Goal: Communication & Community: Share content

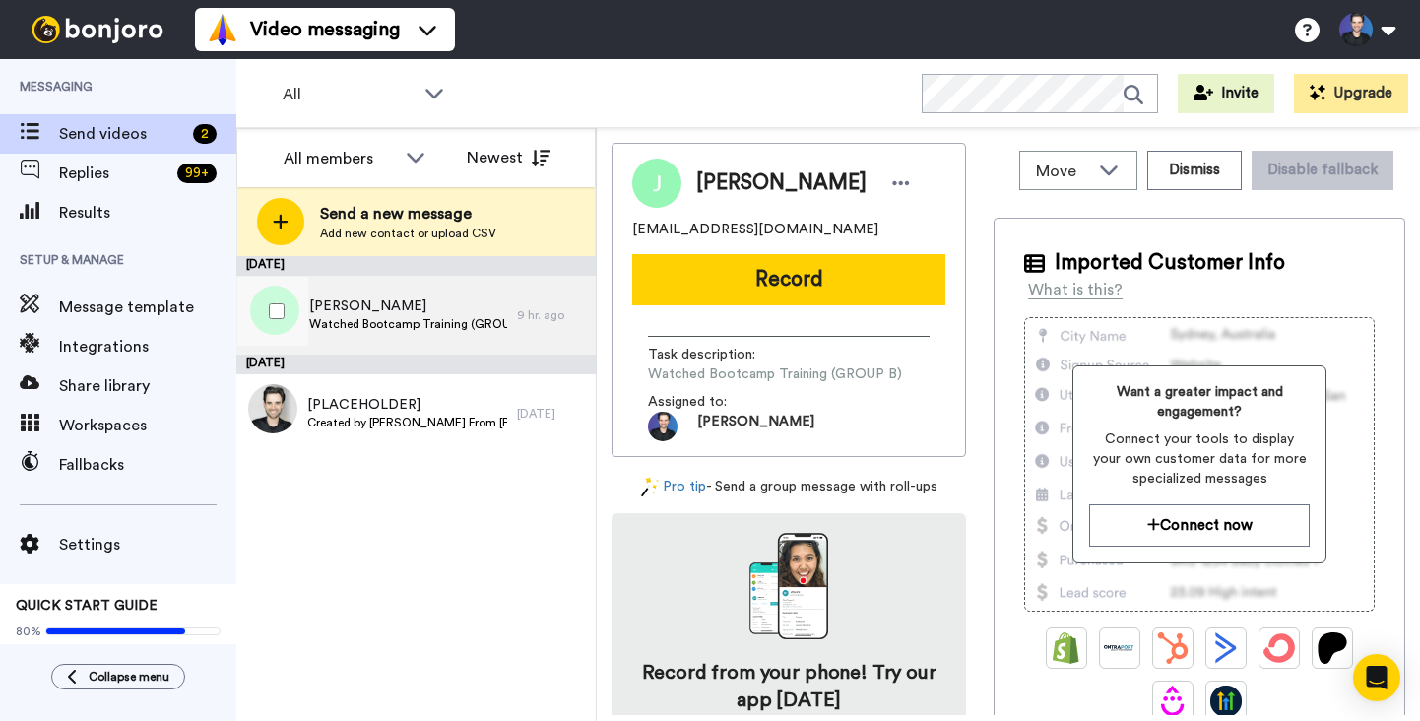
click at [403, 310] on span "[PERSON_NAME]" at bounding box center [408, 306] width 198 height 20
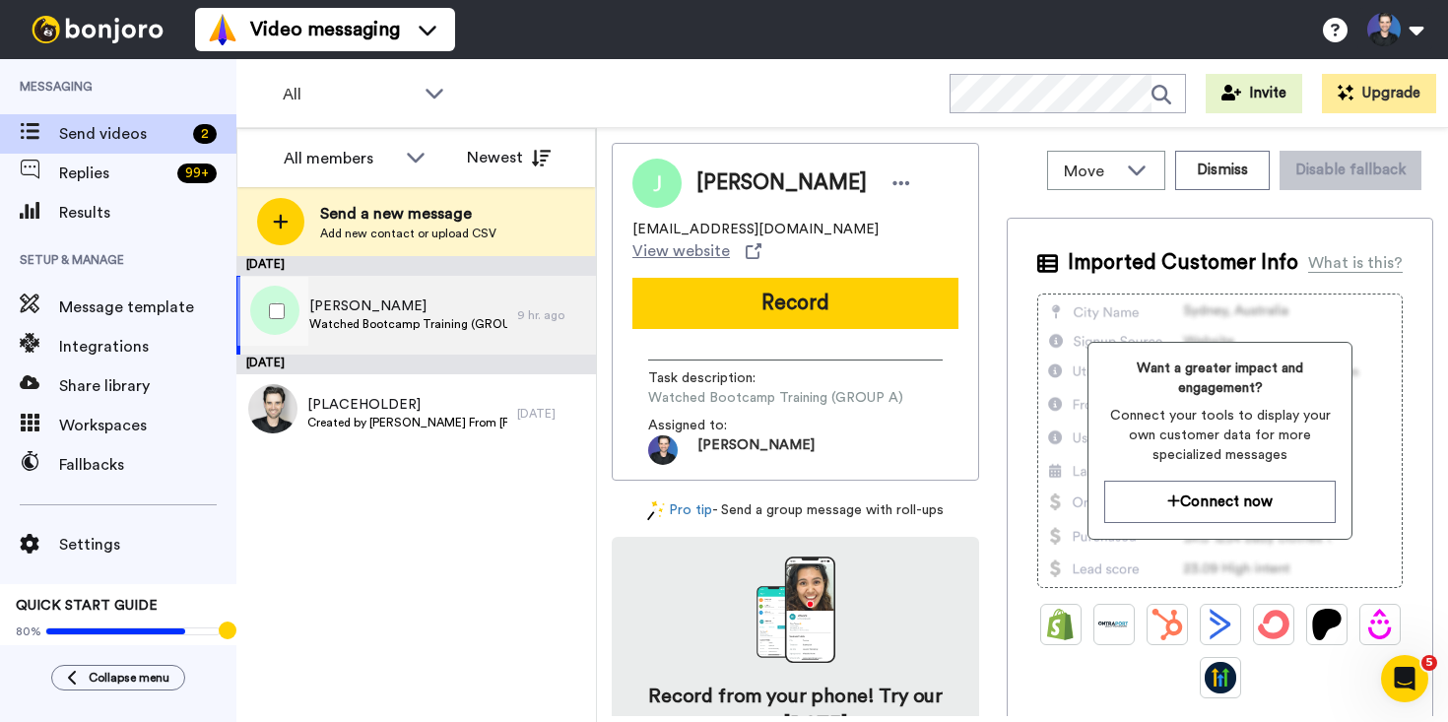
click at [387, 316] on span "Watched Bootcamp Training (GROUP A)" at bounding box center [408, 324] width 198 height 16
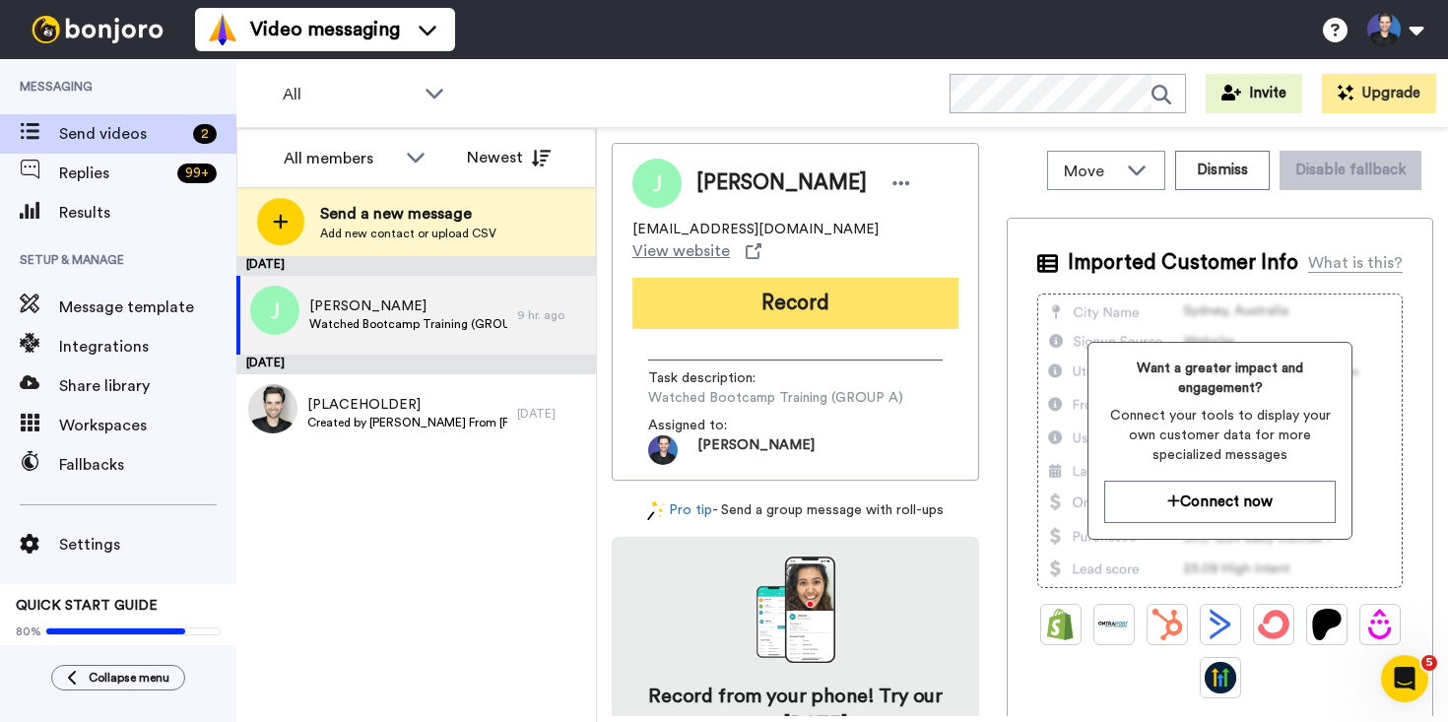
click at [778, 280] on button "Record" at bounding box center [795, 303] width 326 height 51
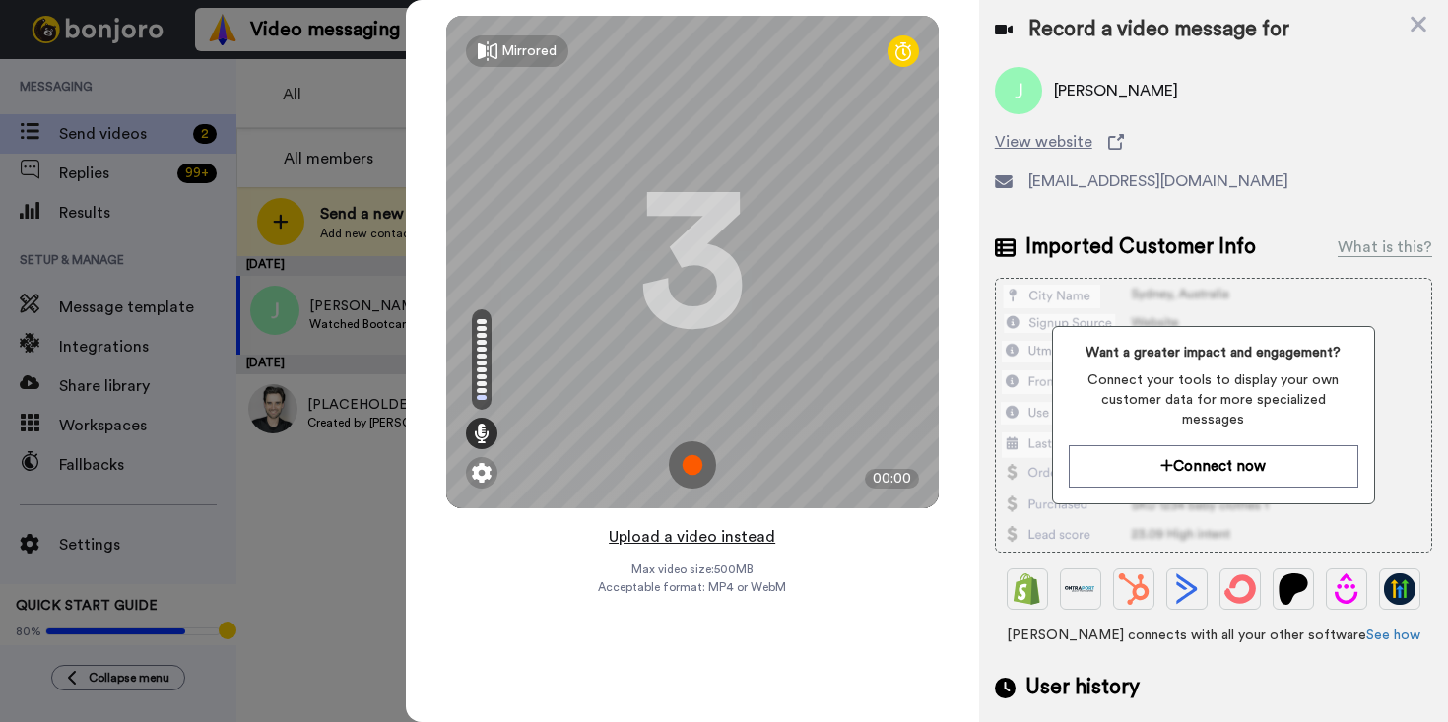
click at [771, 530] on button "Upload a video instead" at bounding box center [692, 537] width 178 height 26
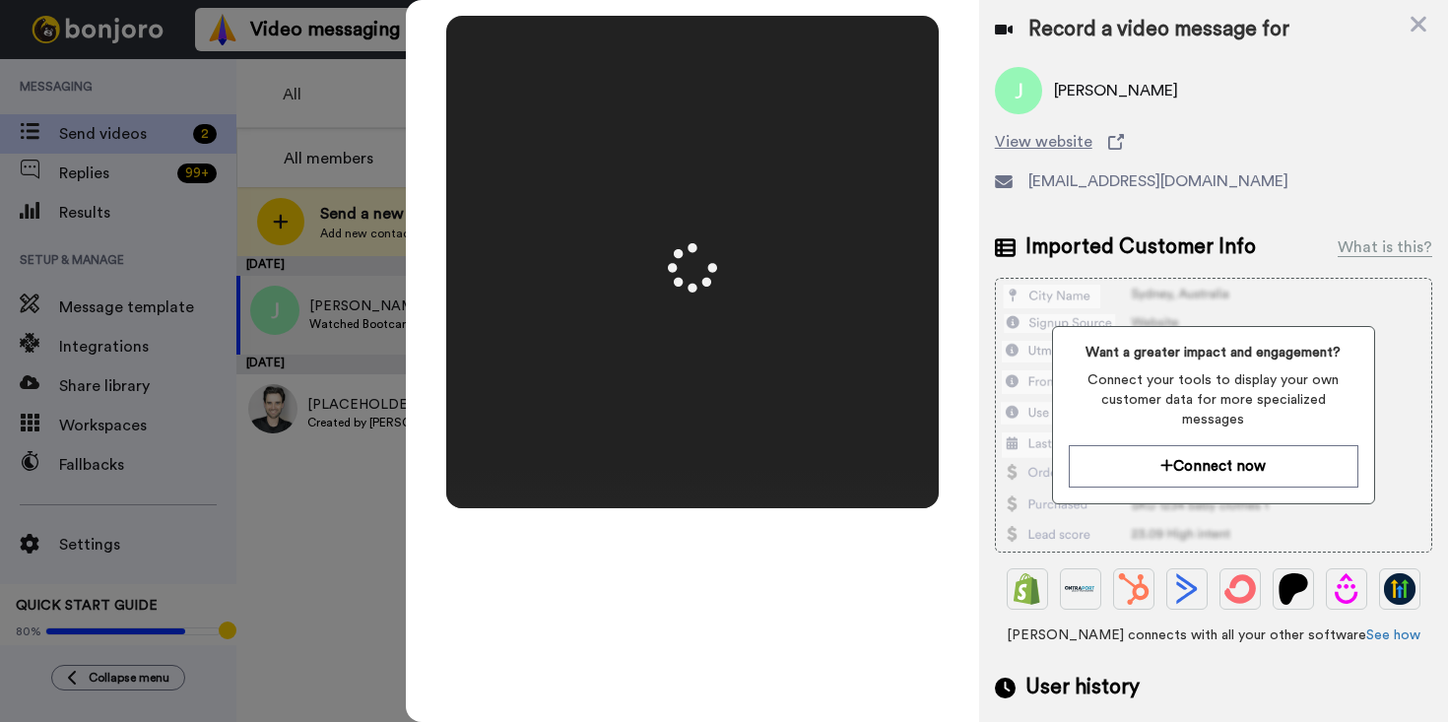
click at [943, 405] on div "Mirrored Redo 3 00:50" at bounding box center [692, 361] width 573 height 722
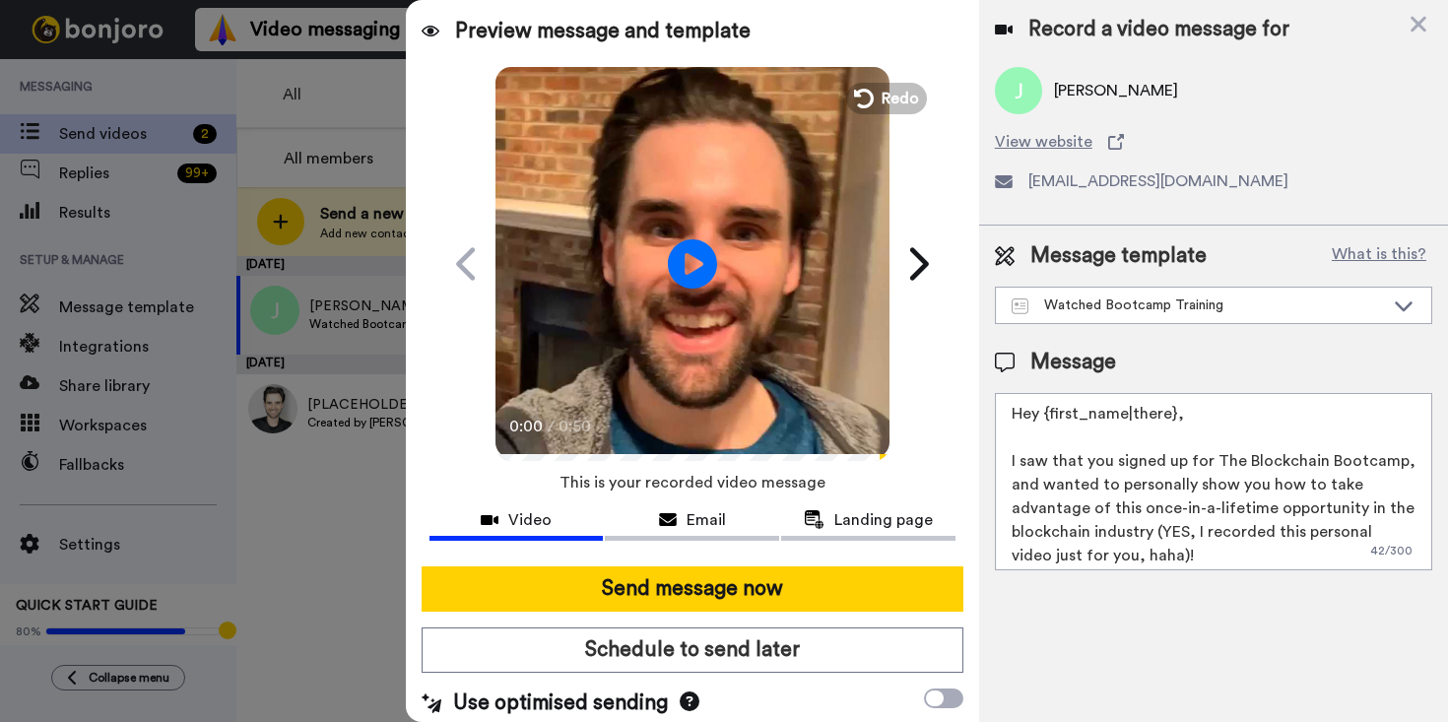
click at [808, 372] on video at bounding box center [692, 261] width 394 height 394
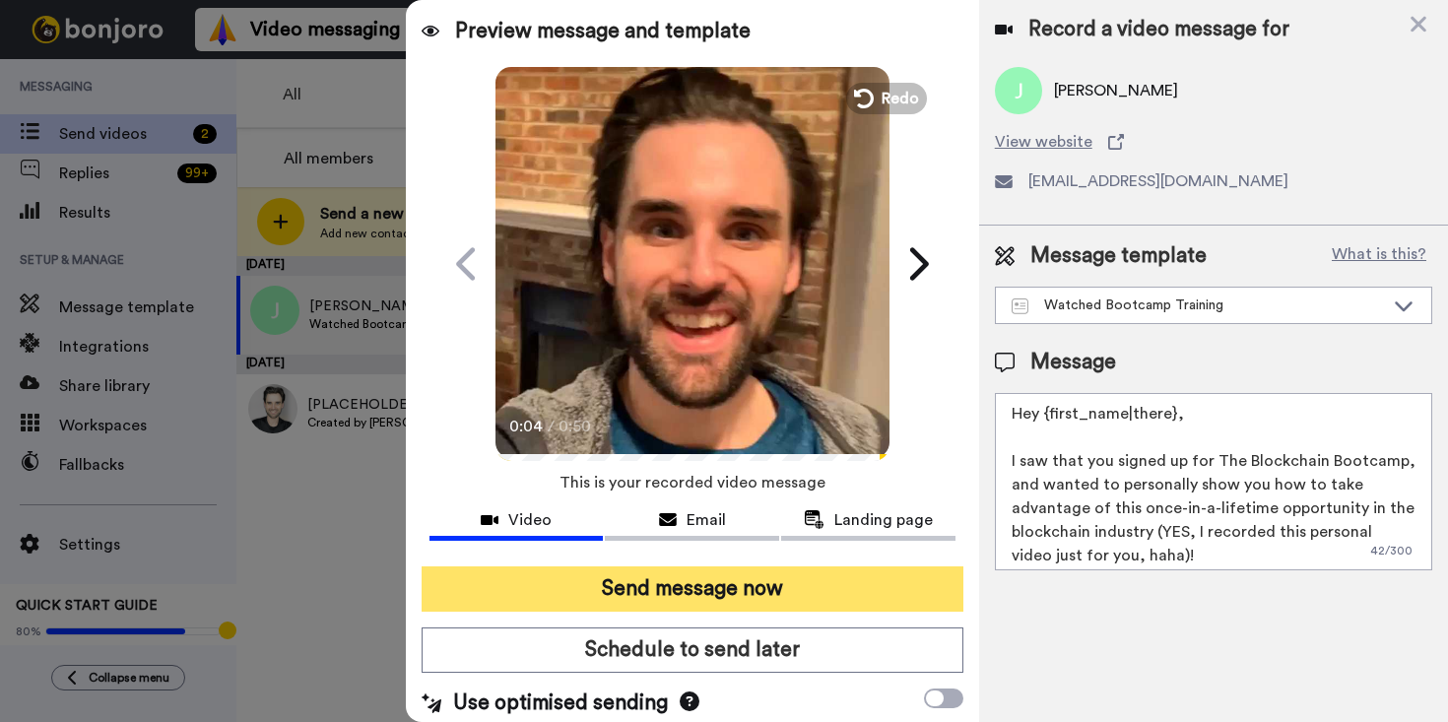
click at [653, 582] on button "Send message now" at bounding box center [693, 588] width 542 height 45
